Goal: Find specific page/section: Find specific page/section

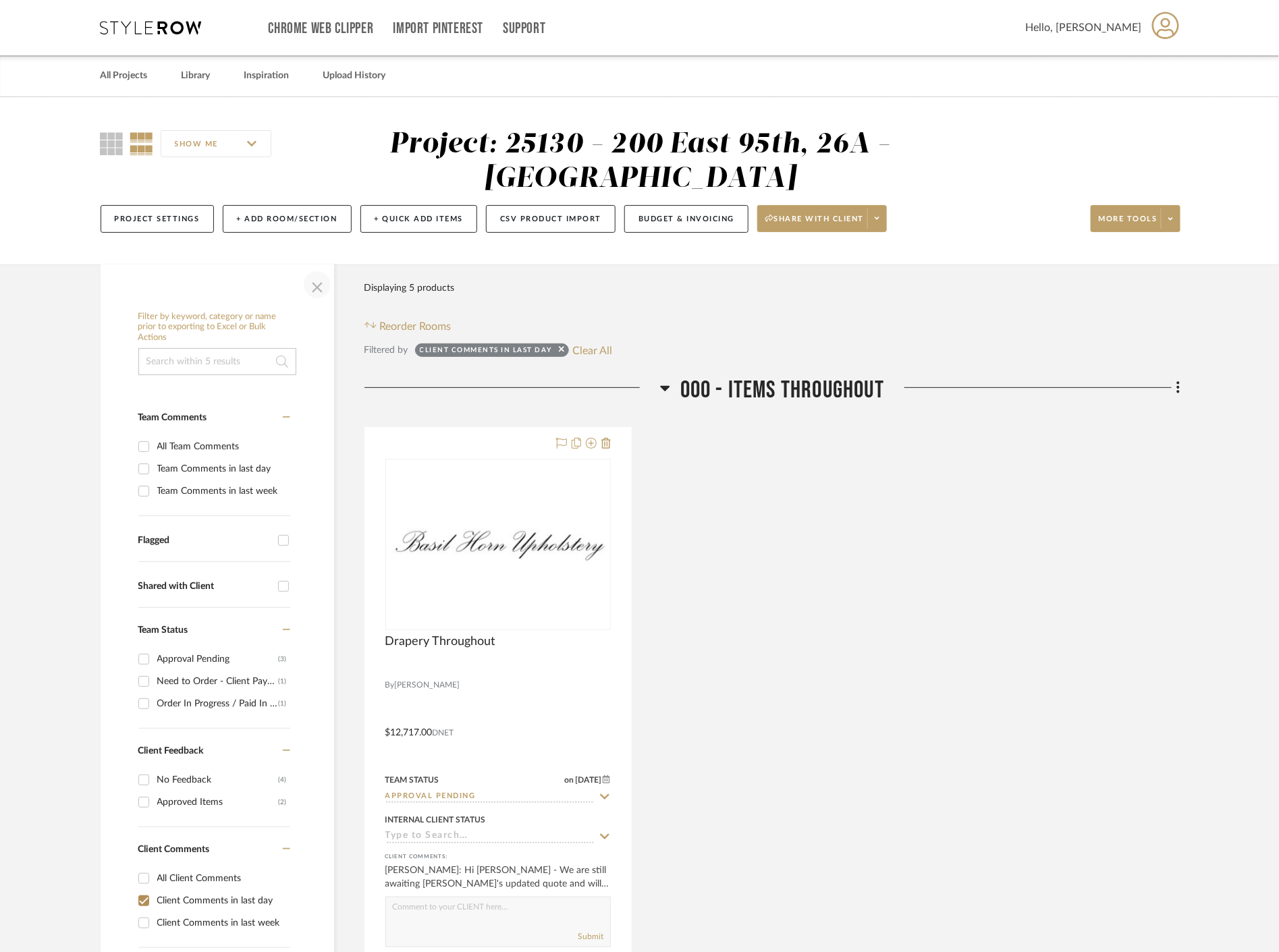
click at [313, 284] on span "button" at bounding box center [318, 285] width 33 height 33
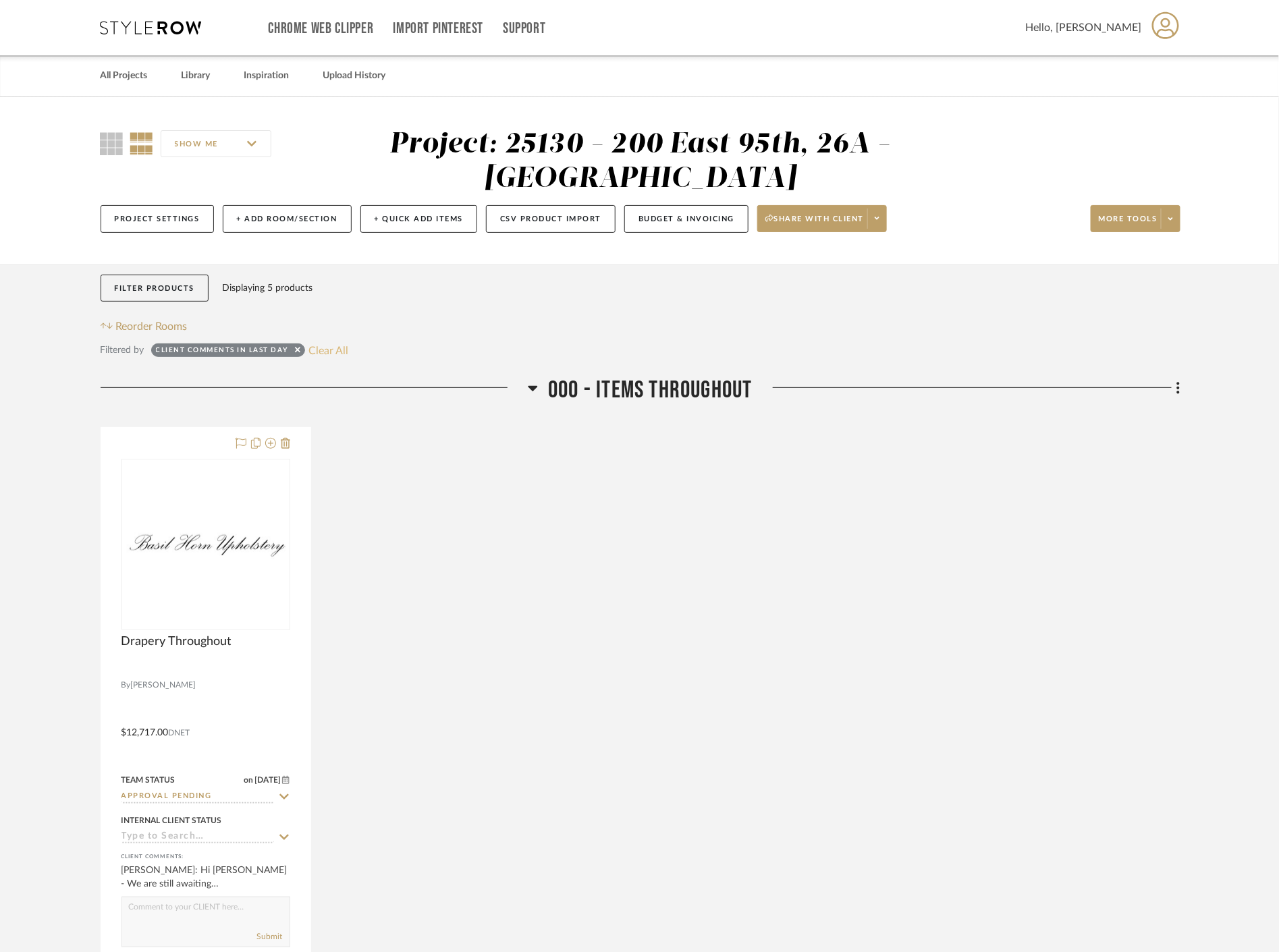
click at [320, 347] on button "Clear All" at bounding box center [329, 350] width 40 height 18
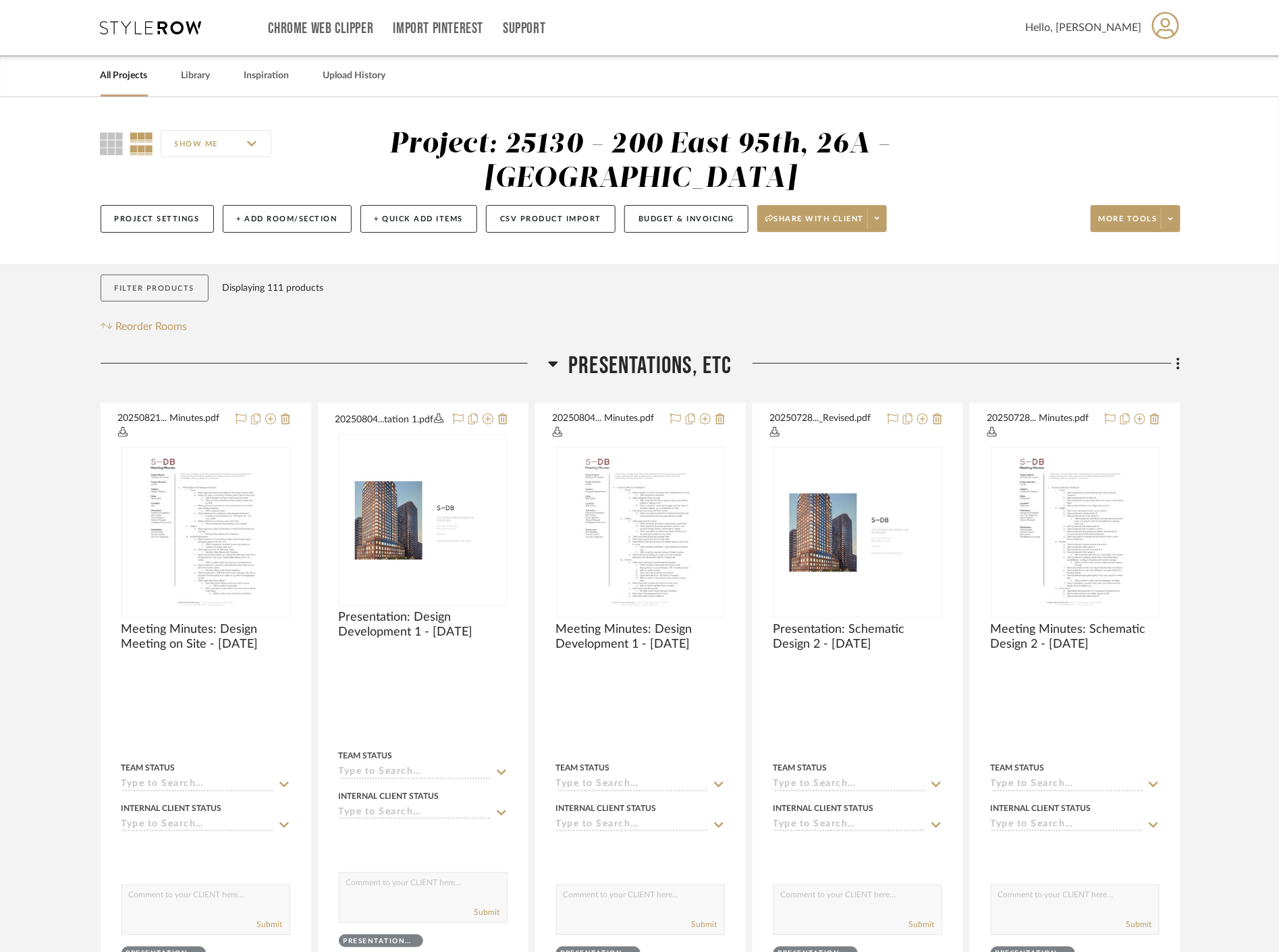
click at [154, 283] on button "Filter Products" at bounding box center [155, 288] width 109 height 28
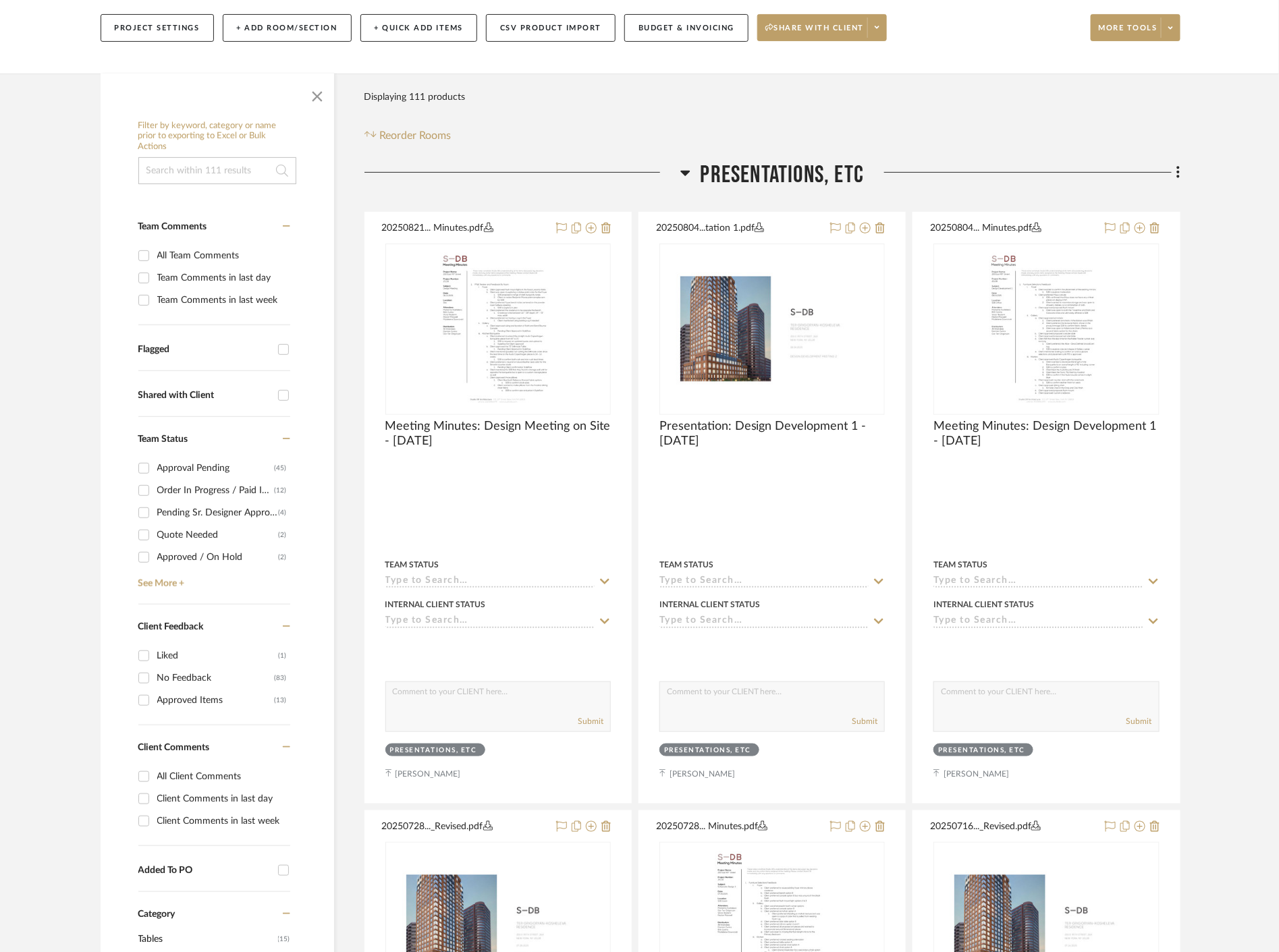
scroll to position [300, 0]
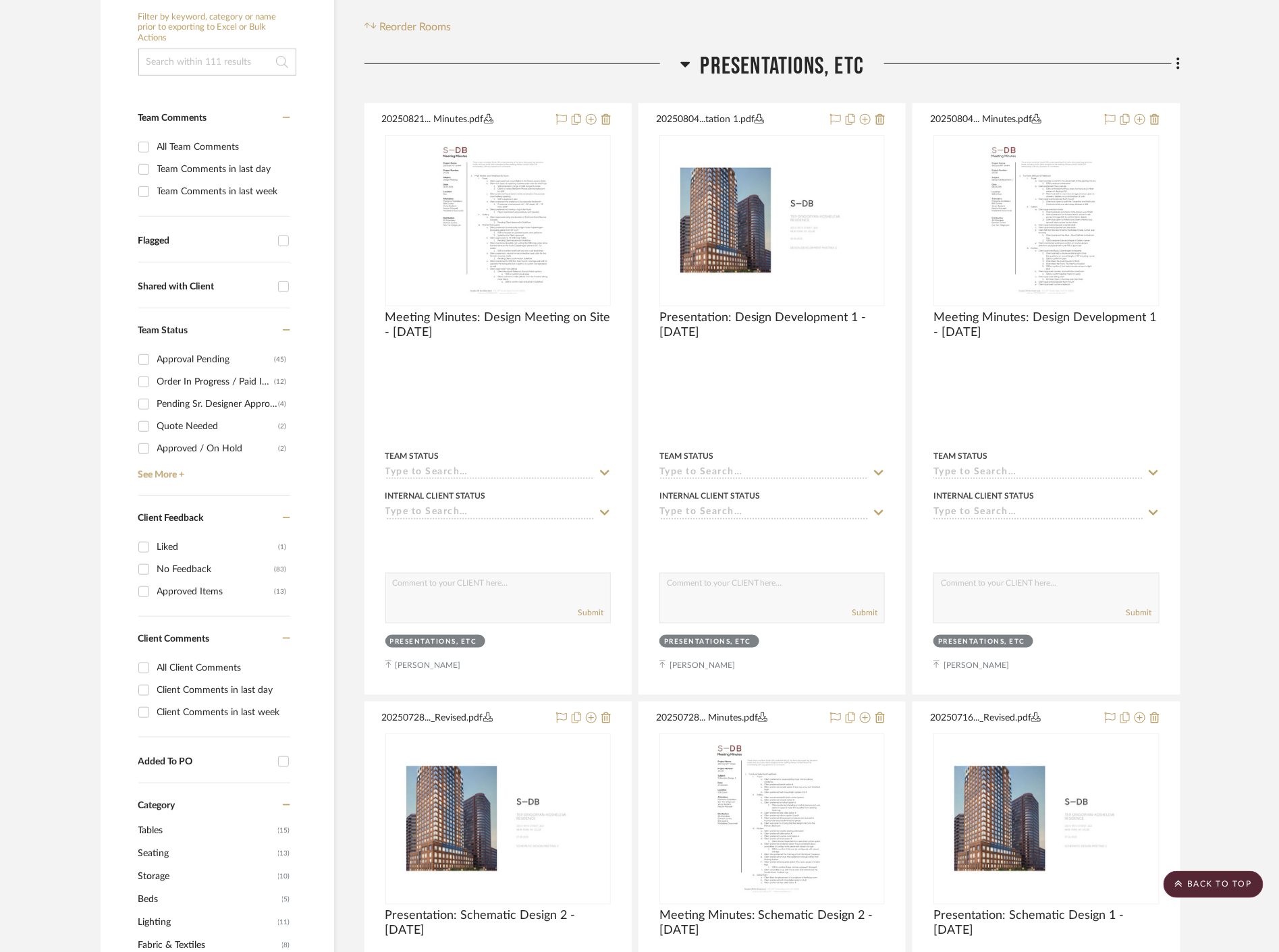
click at [143, 691] on input "Client Comments in last day" at bounding box center [144, 690] width 22 height 22
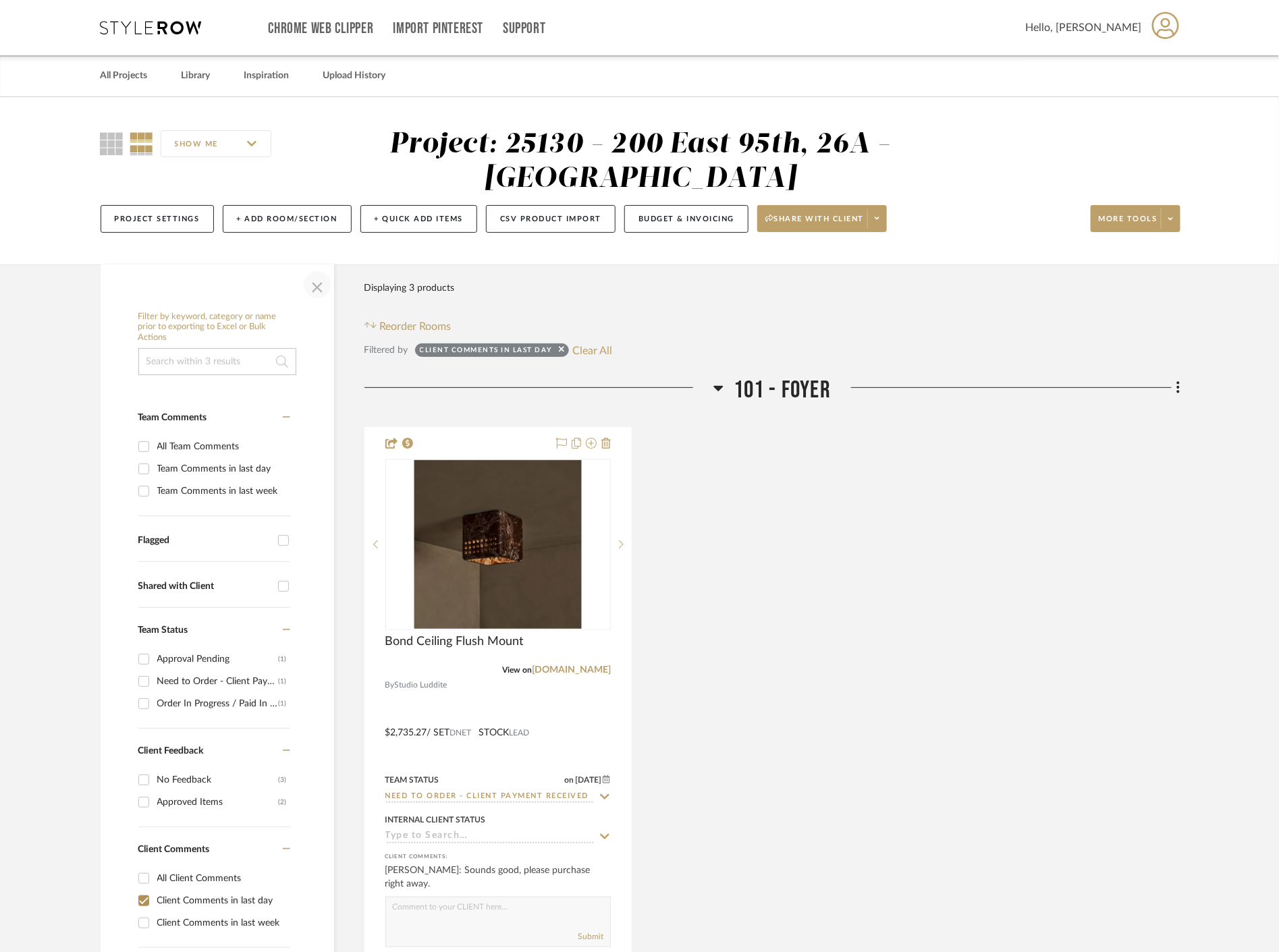
click at [318, 279] on span "button" at bounding box center [318, 285] width 33 height 33
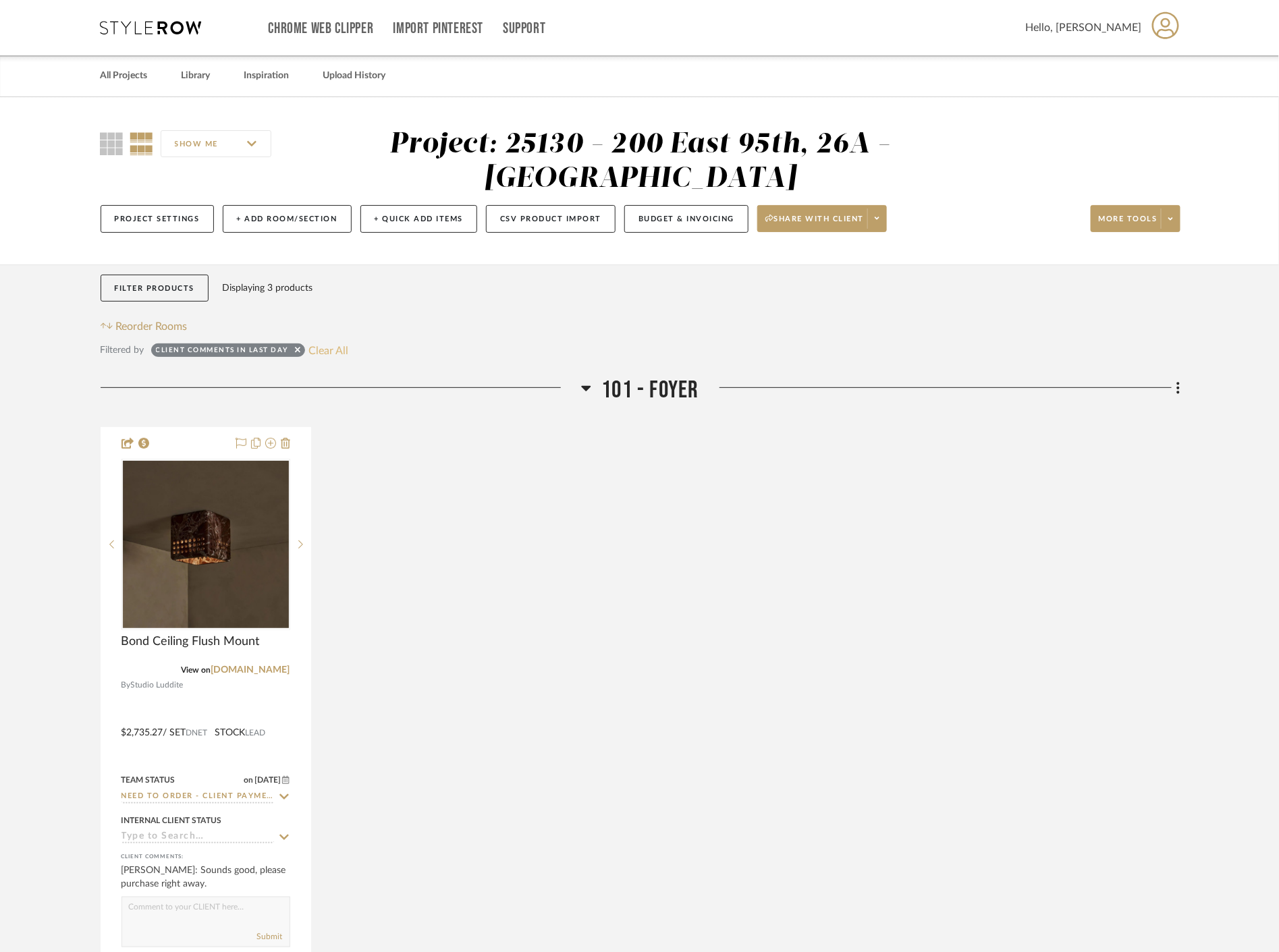
click at [346, 350] on button "Clear All" at bounding box center [329, 350] width 40 height 18
checkbox input "false"
